Goal: Information Seeking & Learning: Learn about a topic

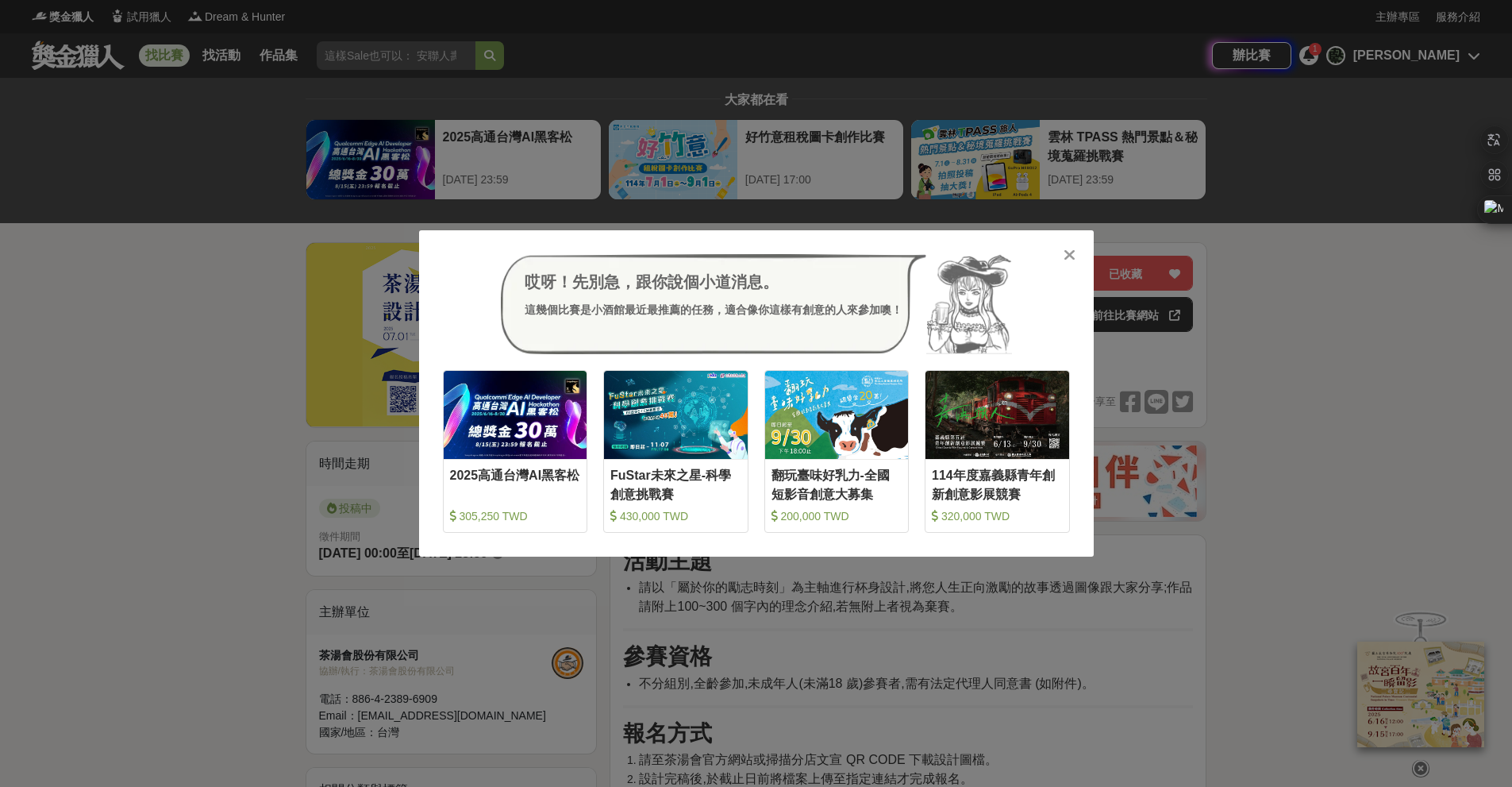
click at [146, 160] on div "哎呀！先別急，跟你說個小道消息。 這幾個比賽是小酒館最近最推薦的任務，適合像你這樣有創意的人來參加噢！ 收藏 2025高通台灣AI黑客松 305,250 TW…" at bounding box center [756, 393] width 1512 height 787
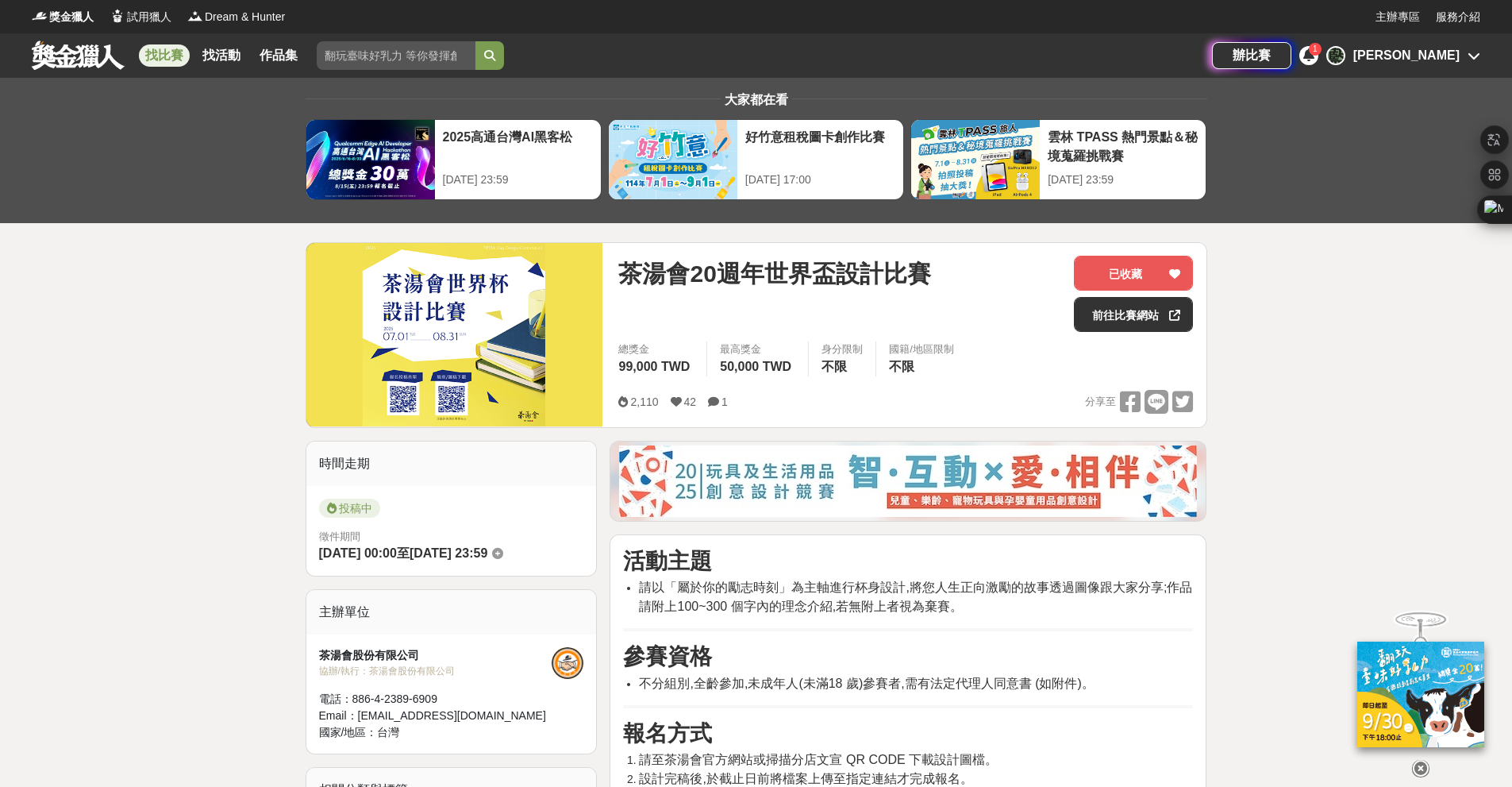
click at [91, 85] on div "大家都在看 2025高通台灣AI黑客松 2025-08-15 23:59 好竹意租稅圖卡創作比賽 2025-09-01 17:00 雲林 TPASS 熱門景點…" at bounding box center [756, 150] width 1512 height 145
click at [84, 59] on link at bounding box center [78, 55] width 96 height 30
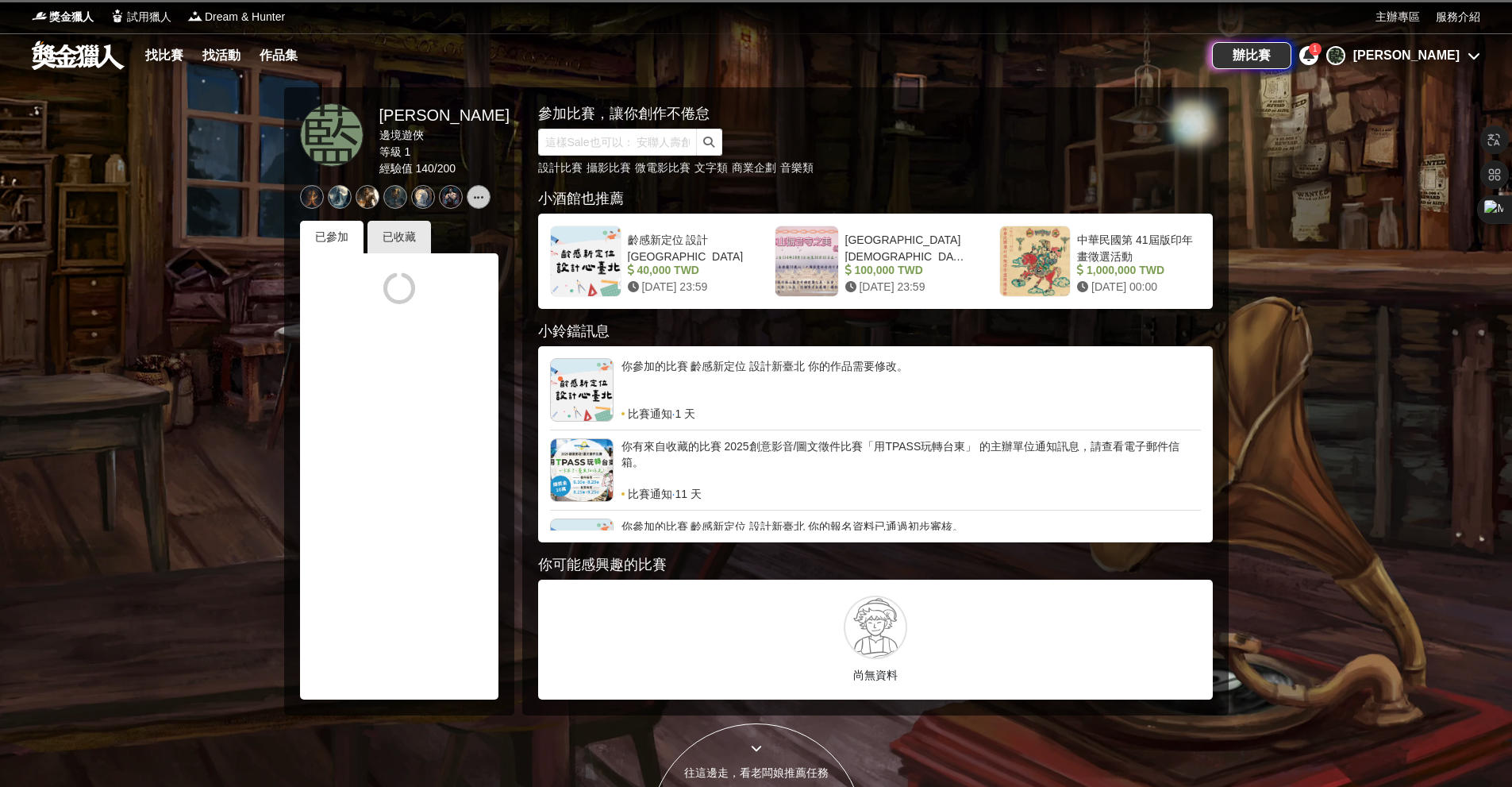
click at [1315, 58] on icon at bounding box center [1309, 55] width 11 height 13
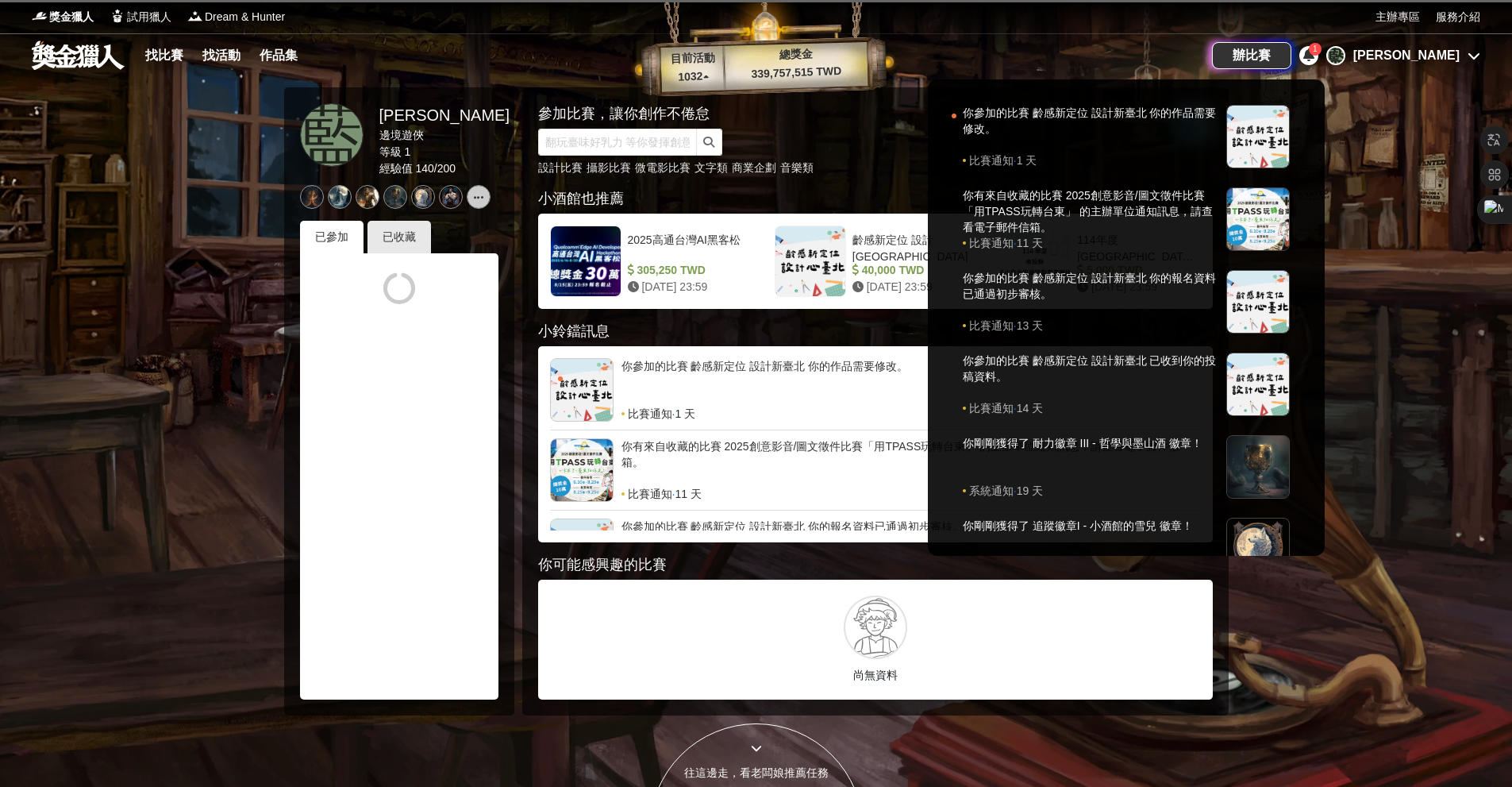
click at [1315, 58] on icon at bounding box center [1309, 55] width 11 height 13
